Goal: Navigation & Orientation: Find specific page/section

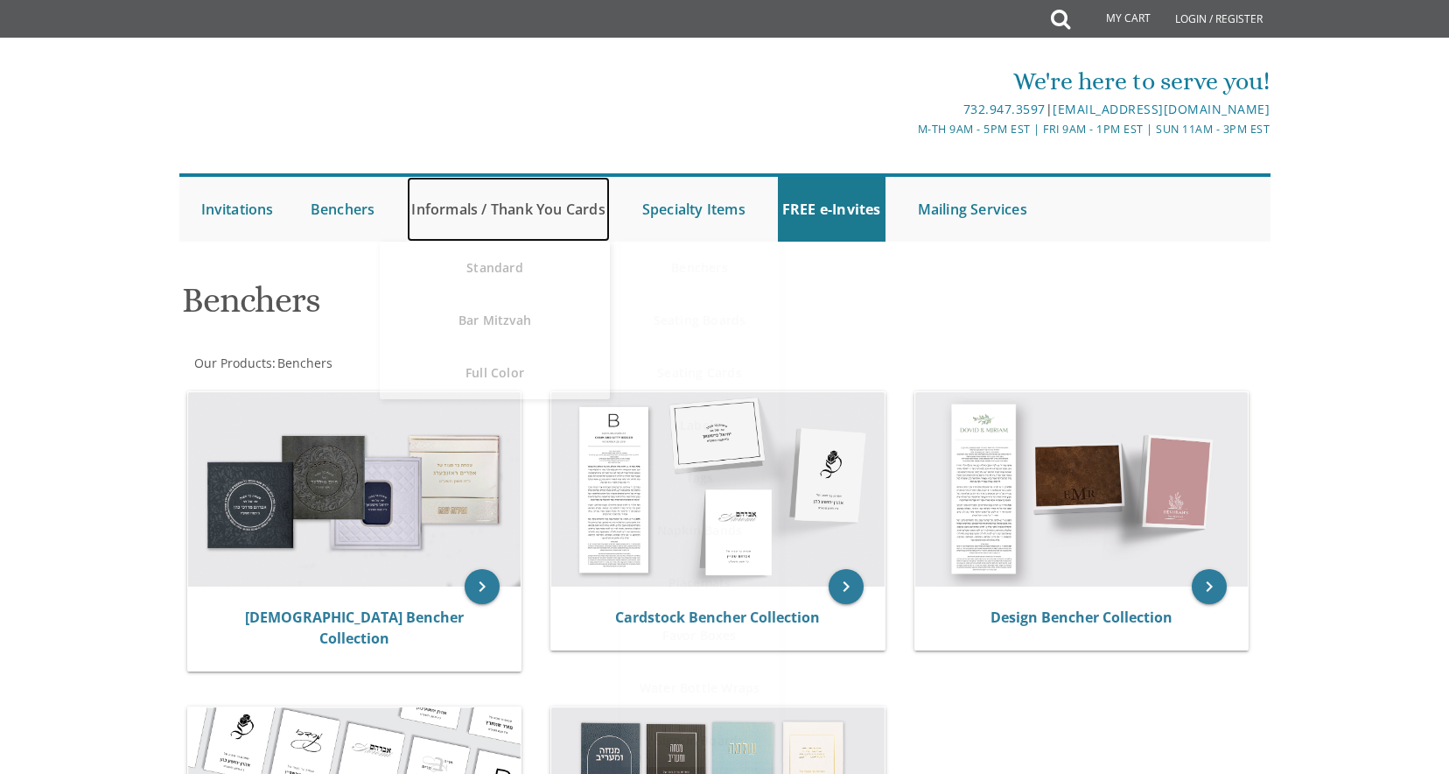
click at [506, 213] on link "Informals / Thank You Cards" at bounding box center [508, 209] width 202 height 65
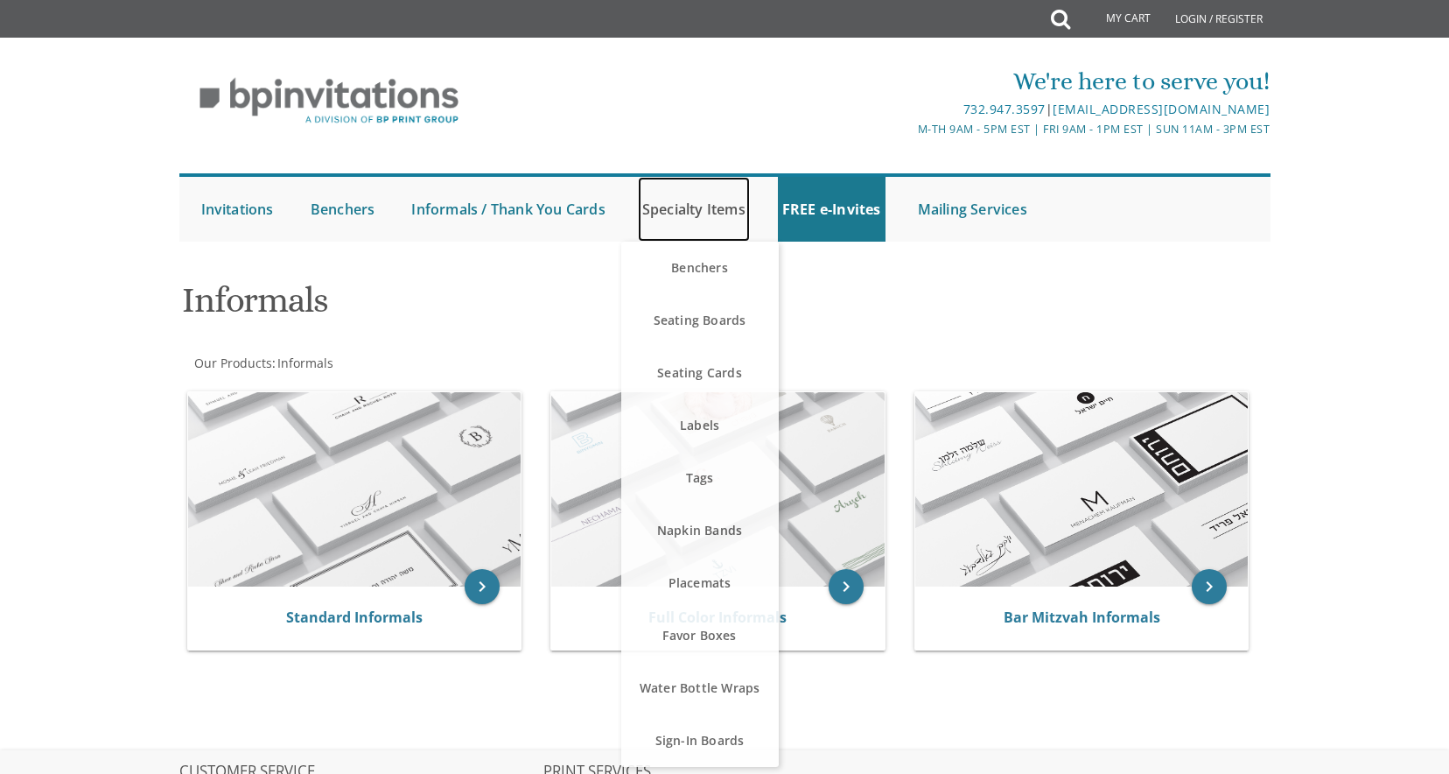
click at [693, 207] on link "Specialty Items" at bounding box center [694, 209] width 112 height 65
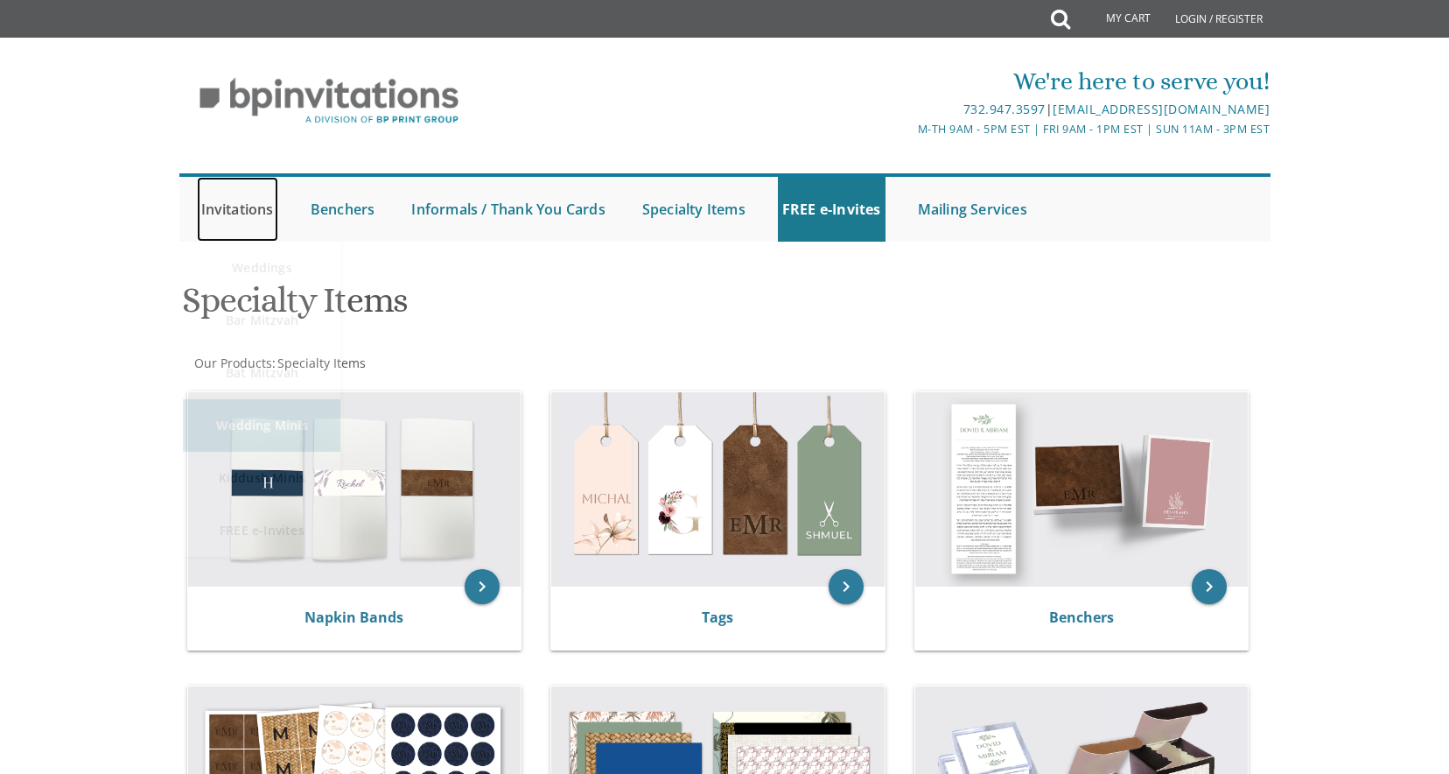
click at [233, 213] on link "Invitations" at bounding box center [237, 209] width 81 height 65
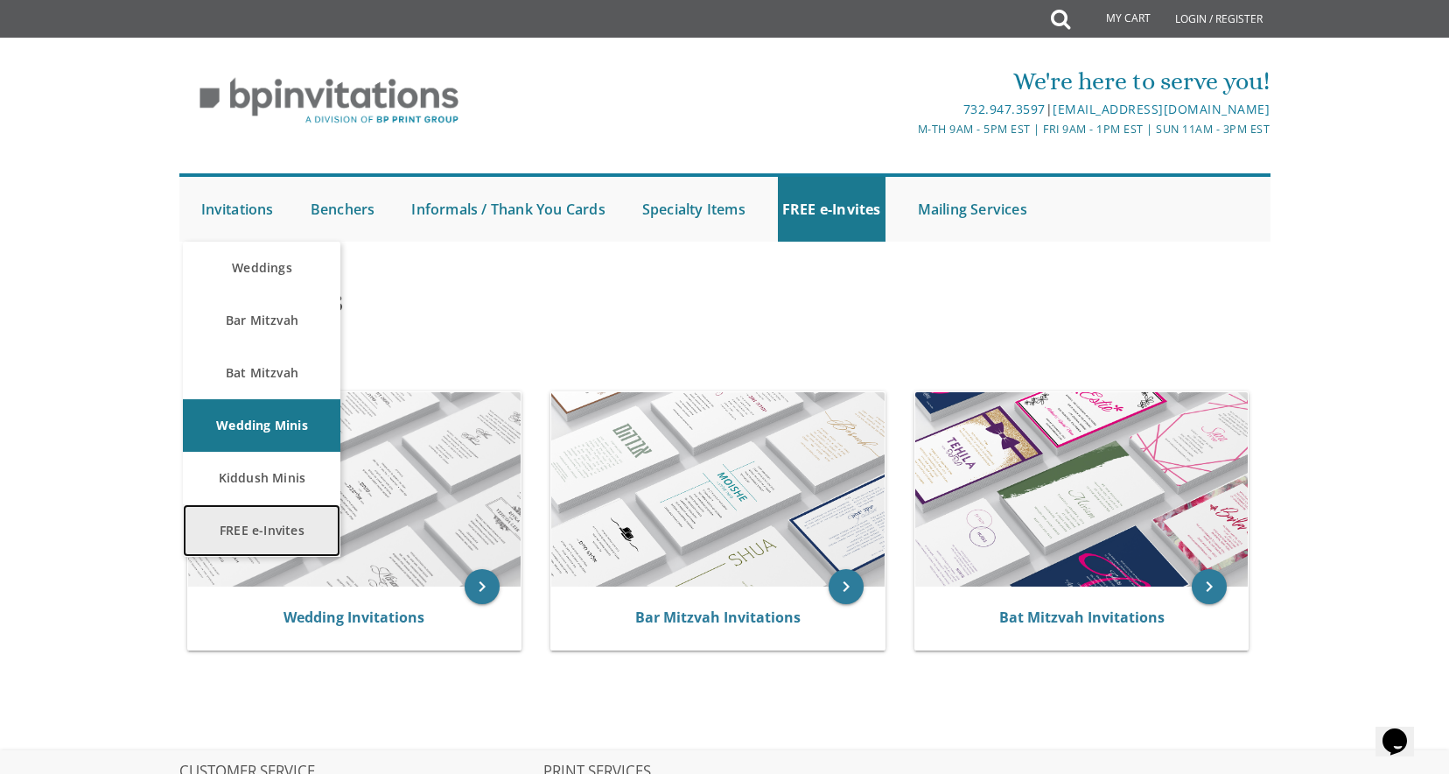
click at [235, 535] on link "FREE e-Invites" at bounding box center [262, 530] width 158 height 53
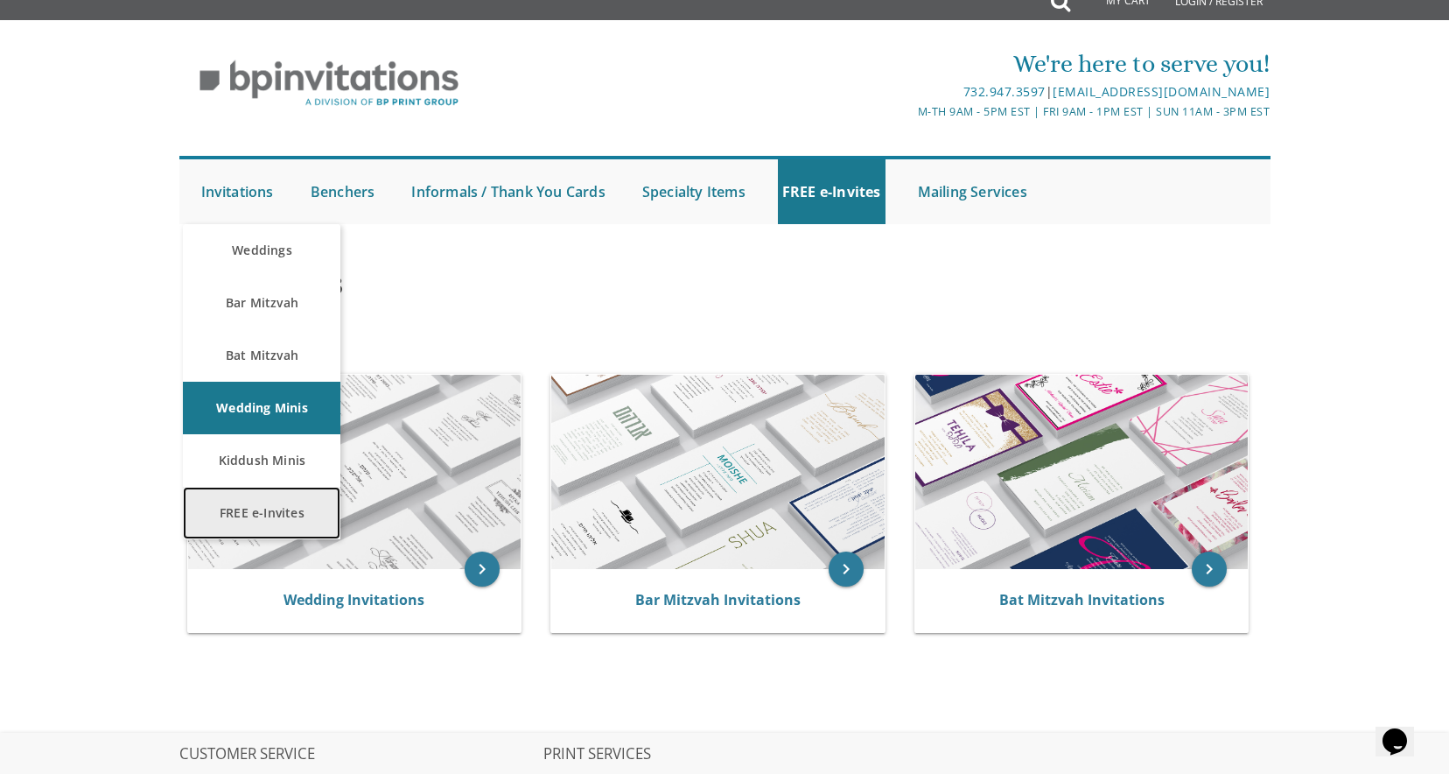
scroll to position [11, 0]
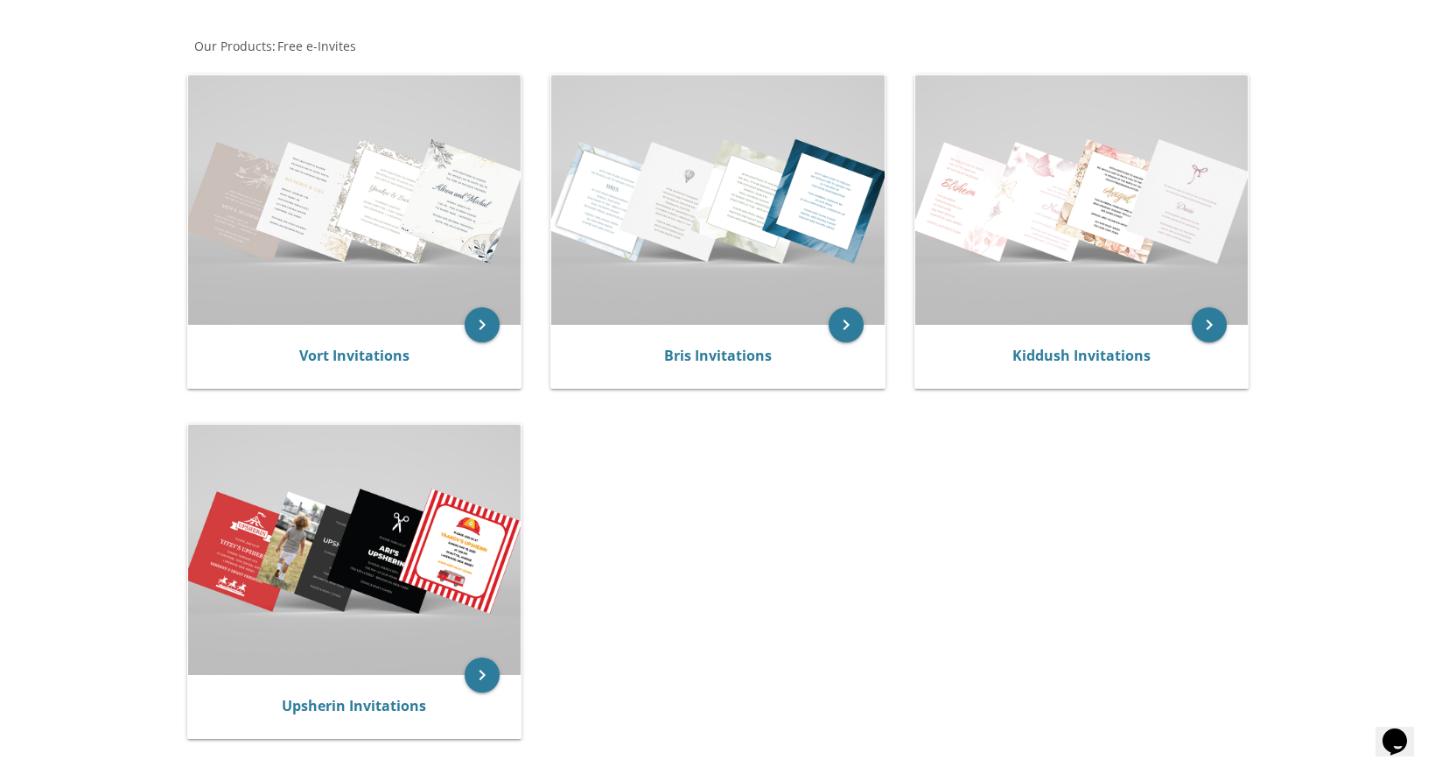
scroll to position [316, 0]
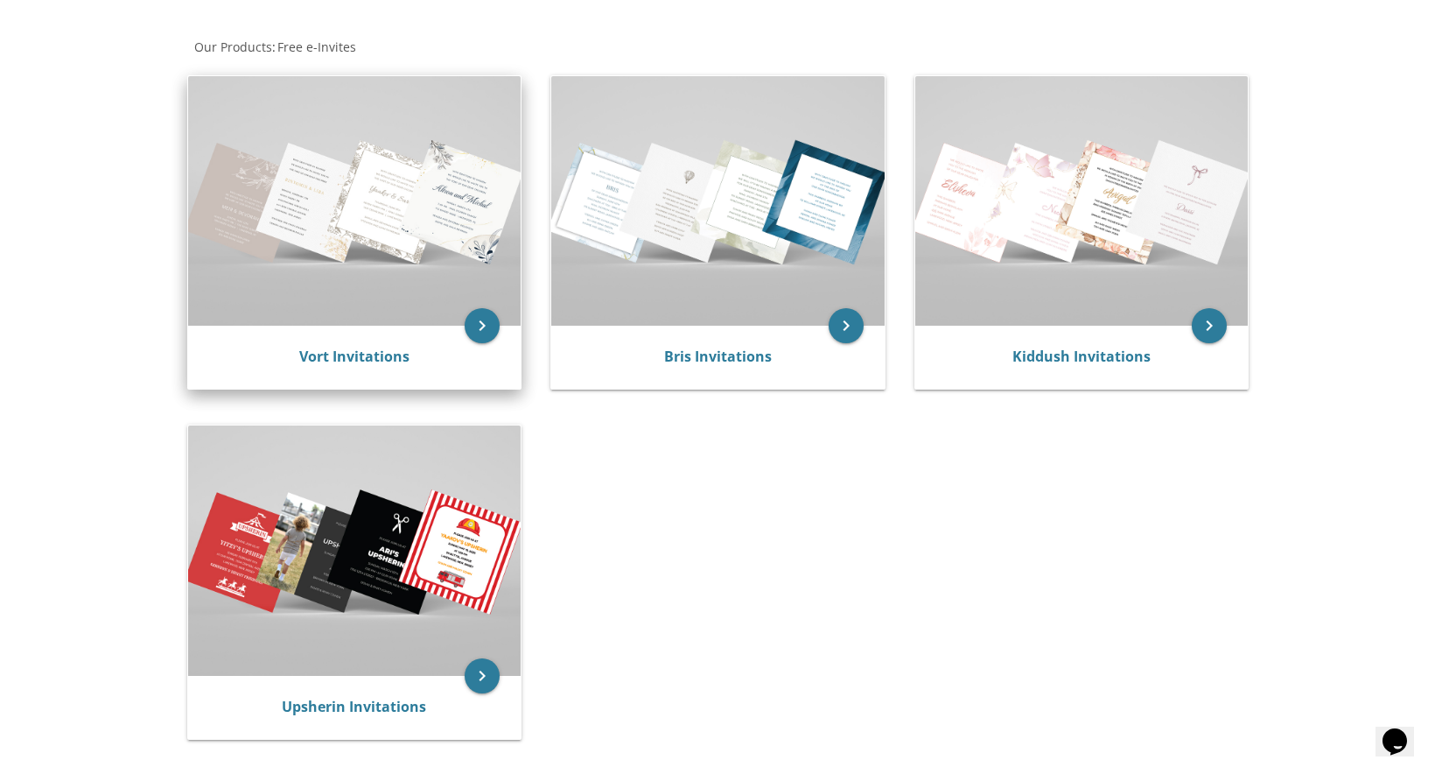
click at [380, 245] on img at bounding box center [354, 200] width 333 height 249
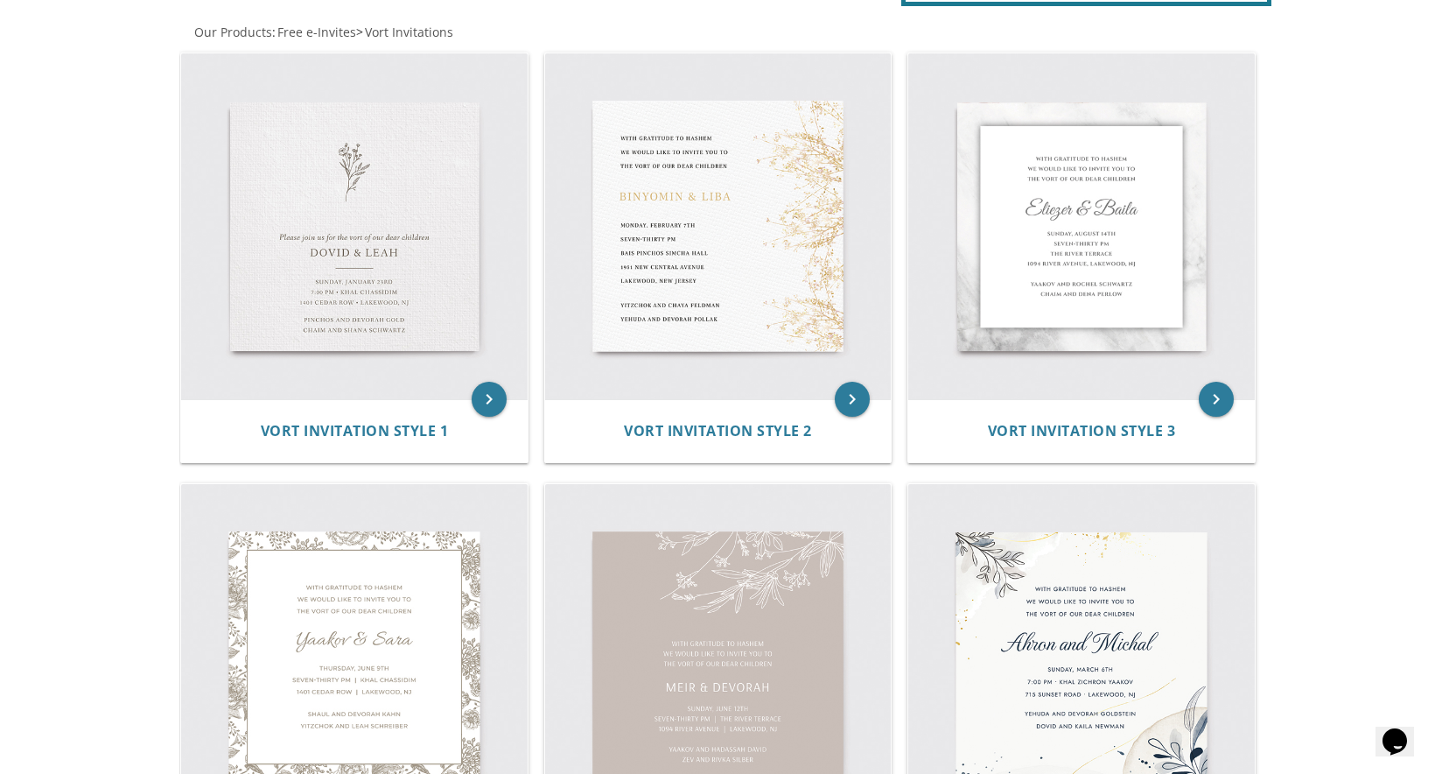
scroll to position [288, 0]
